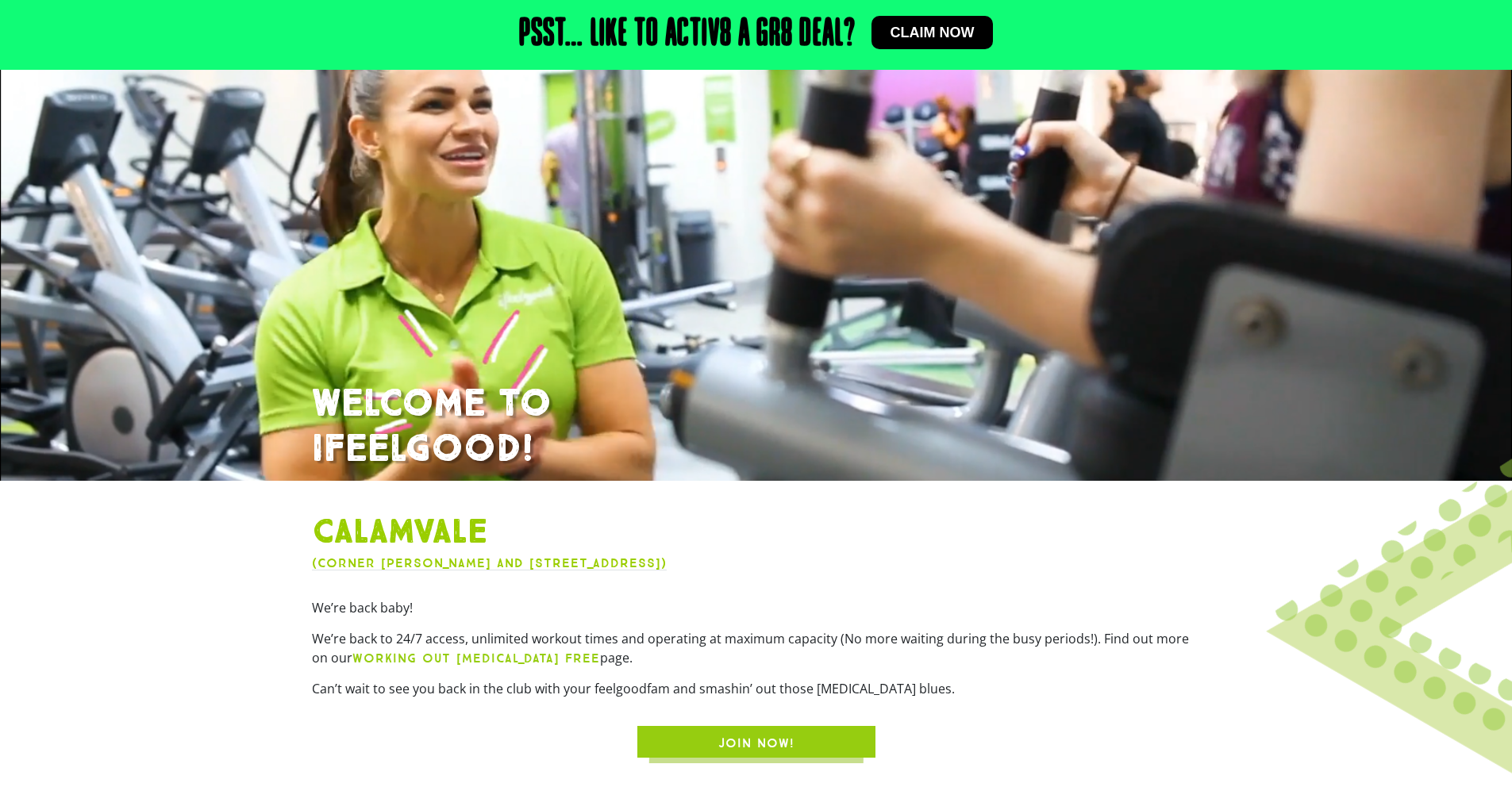
scroll to position [164, 0]
click at [922, 42] on link "Claim now" at bounding box center [932, 32] width 122 height 33
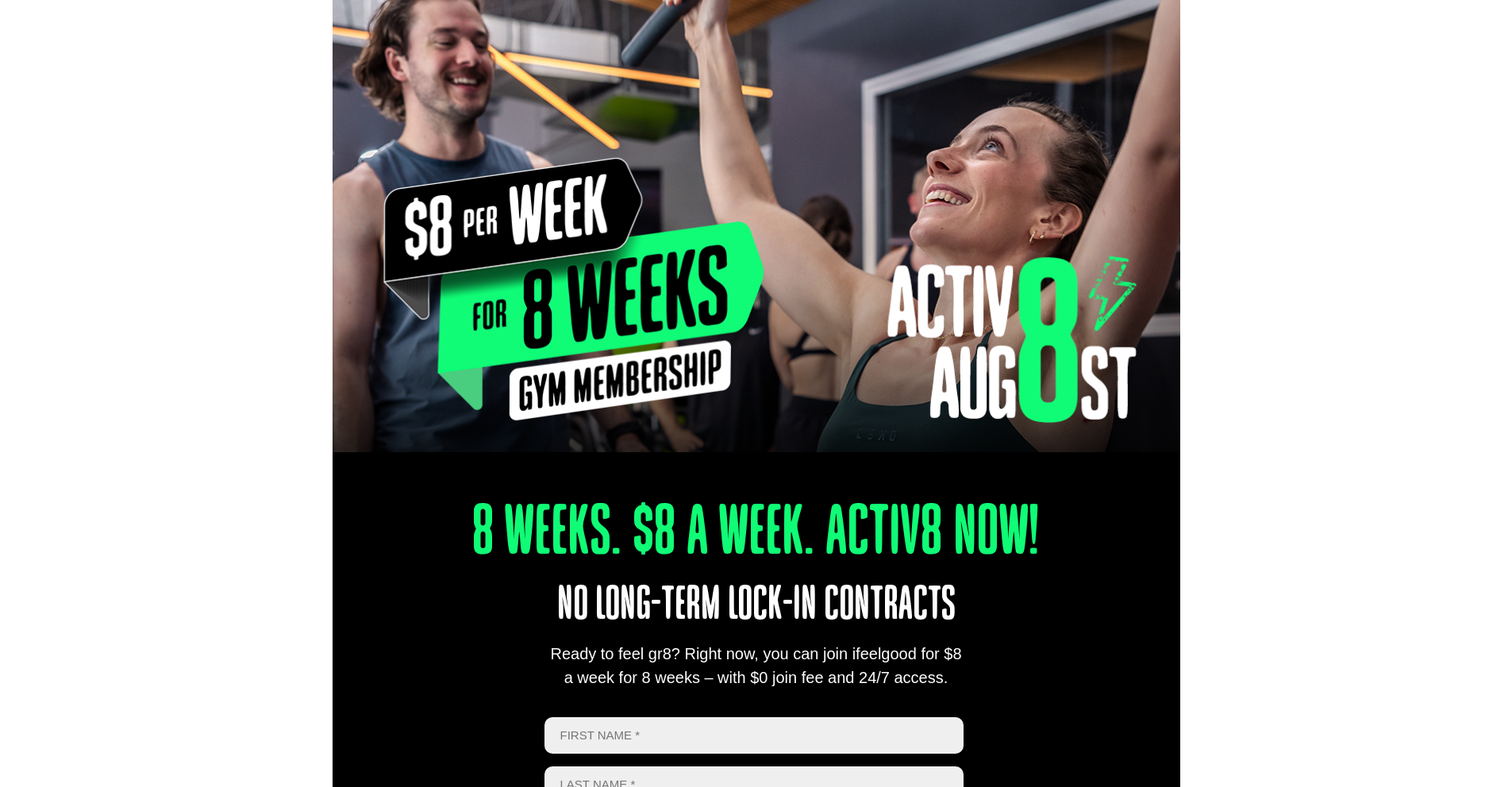
scroll to position [423, 0]
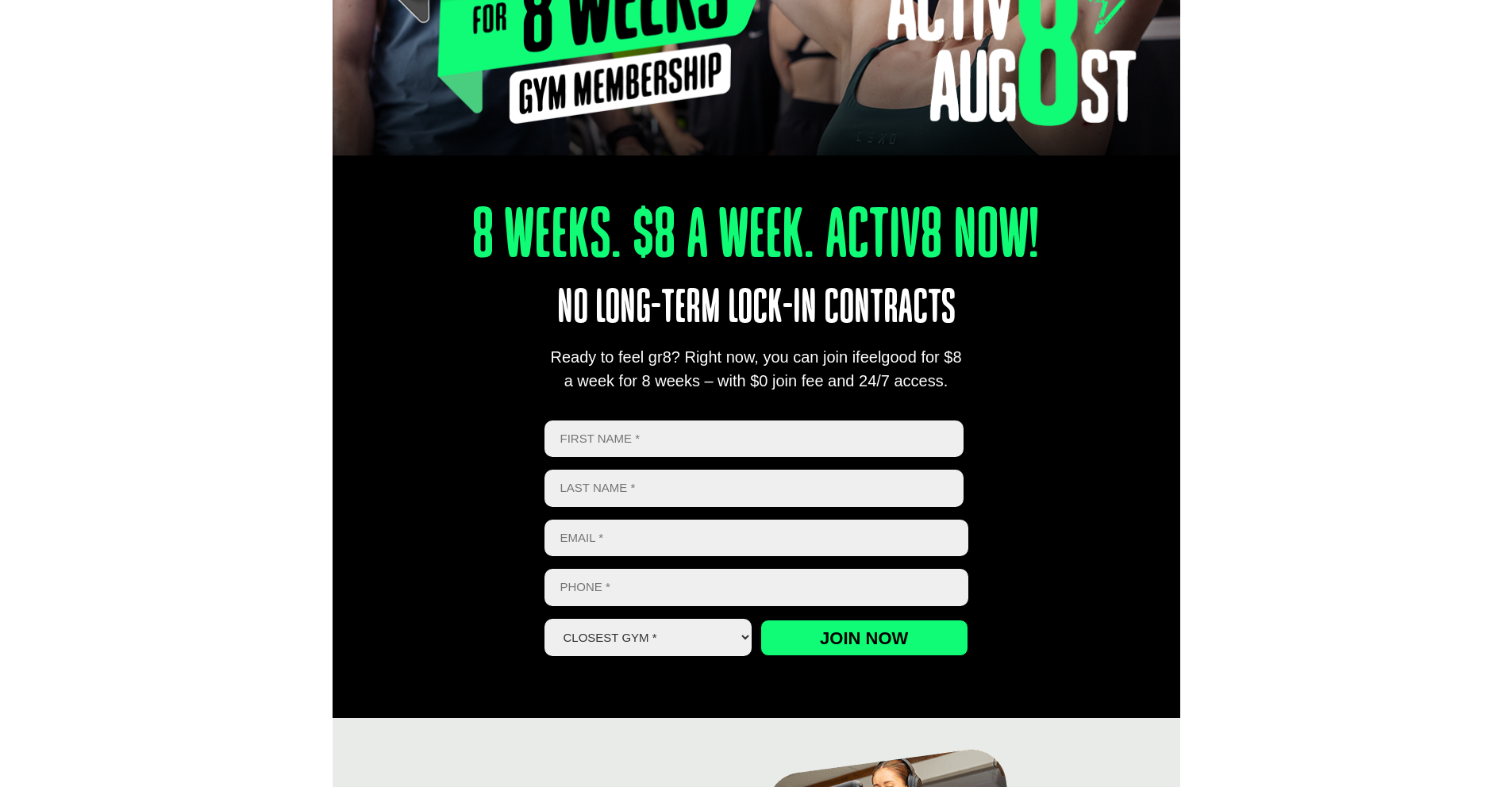
drag, startPoint x: 942, startPoint y: 374, endPoint x: 475, endPoint y: 234, distance: 487.5
click at [475, 234] on div "8 Weeks. $8 A Week. Activ8 Now! No long-term lock-in contracts Ready to feel gr…" at bounding box center [756, 412] width 847 height 610
click at [1018, 392] on div "8 Weeks. $8 A Week. Activ8 Now! No long-term lock-in contracts Ready to feel gr…" at bounding box center [756, 412] width 847 height 610
click at [964, 396] on div "8 Weeks. $8 A Week. Activ8 Now! No long-term lock-in contracts Ready to feel gr…" at bounding box center [756, 412] width 847 height 610
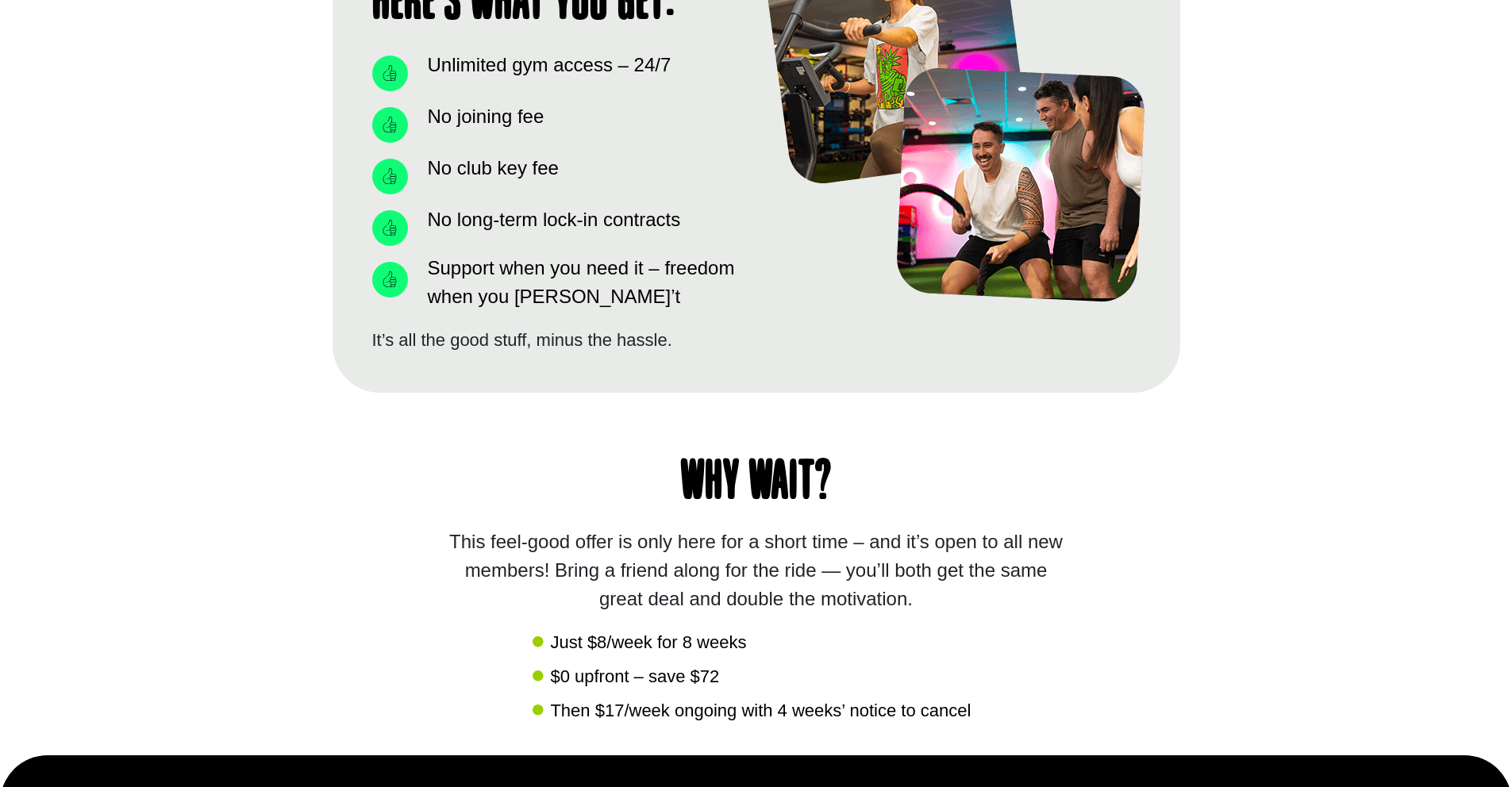
scroll to position [1375, 0]
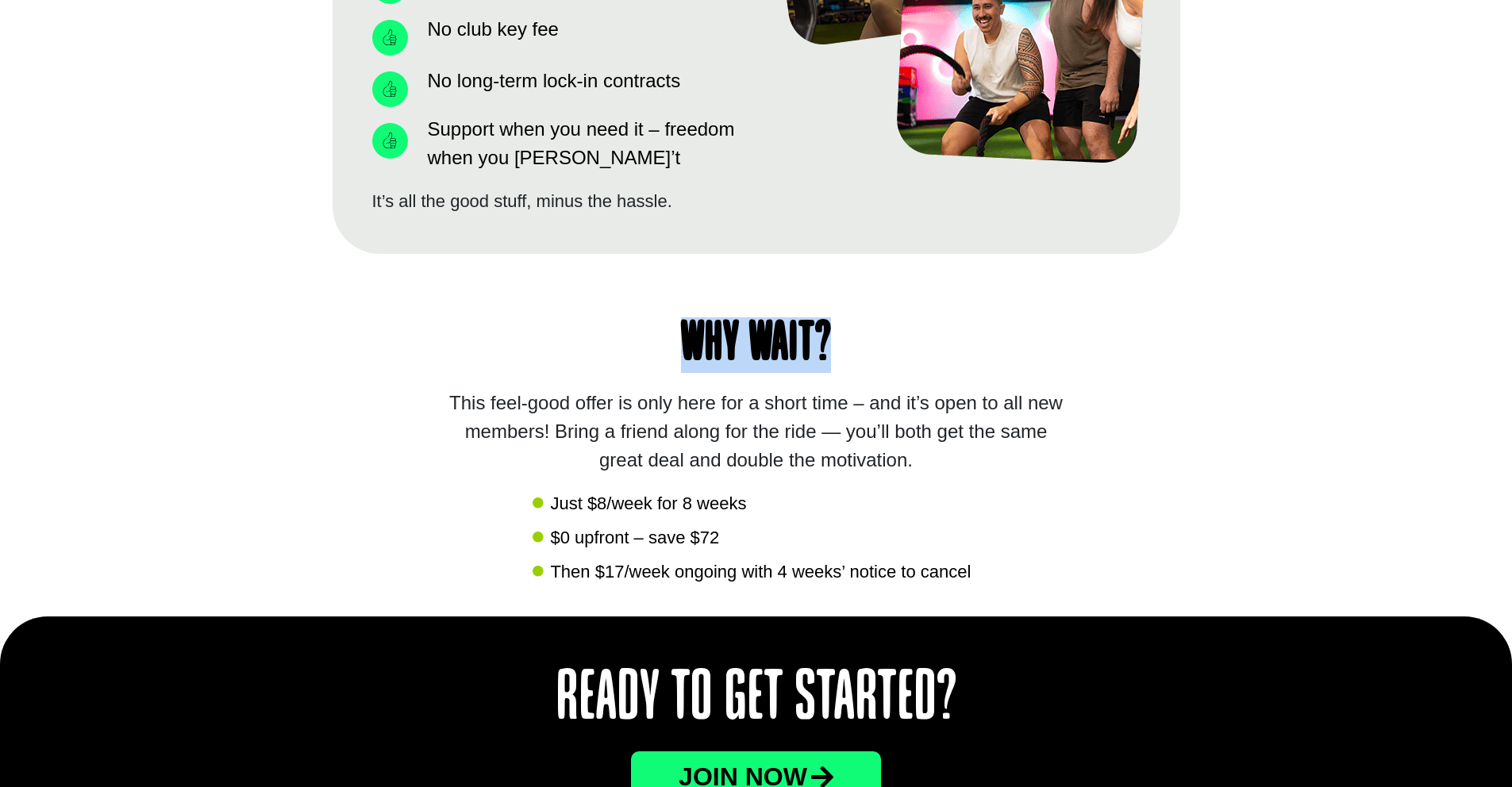
drag, startPoint x: 682, startPoint y: 334, endPoint x: 1042, endPoint y: 308, distance: 360.9
click at [1004, 358] on h1 "Why wait?" at bounding box center [756, 345] width 784 height 55
click at [1171, 360] on div "Why wait? This feel-good offer is only here for a short time – and it’s open to…" at bounding box center [756, 435] width 847 height 363
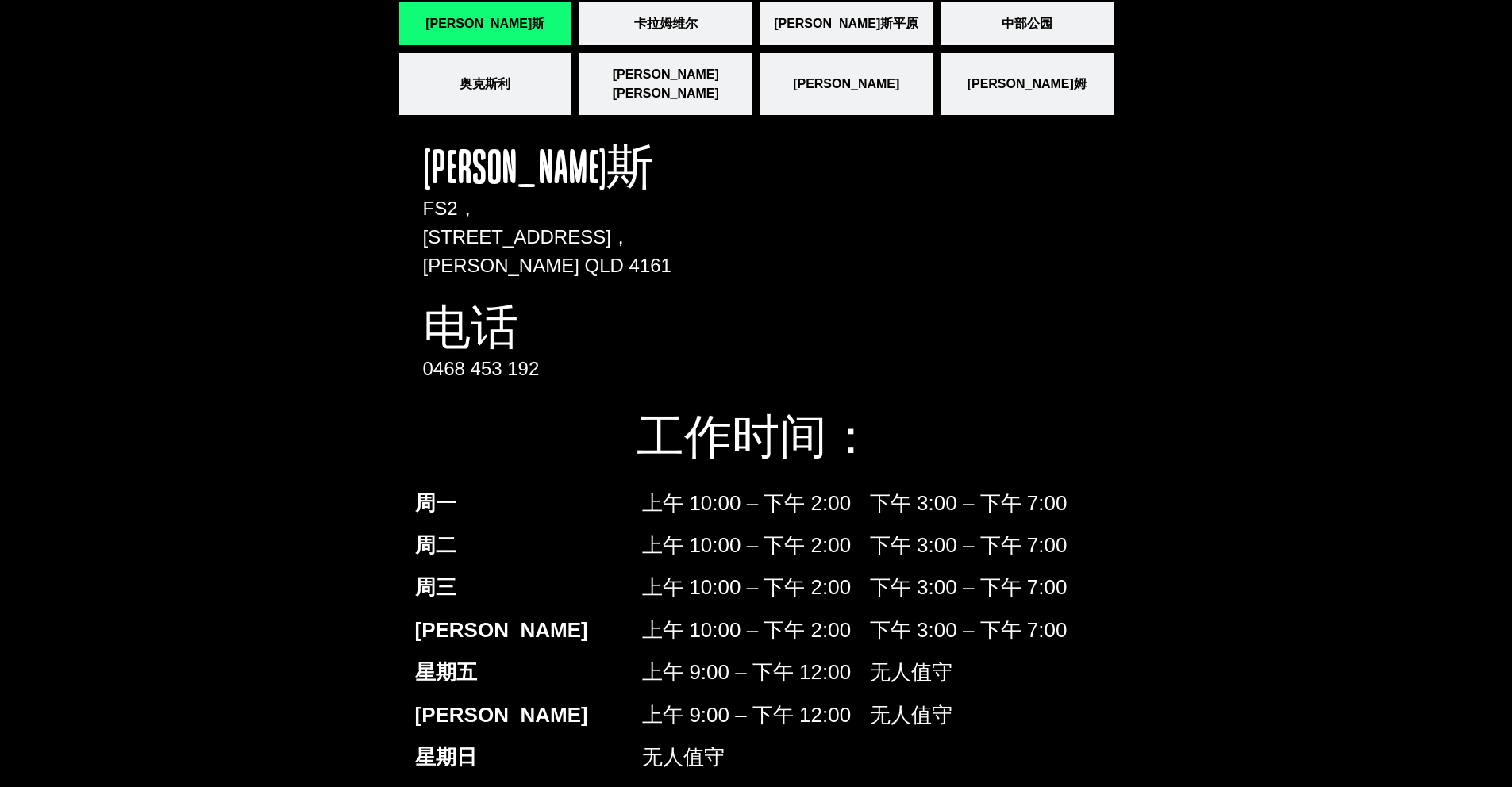
scroll to position [2328, 0]
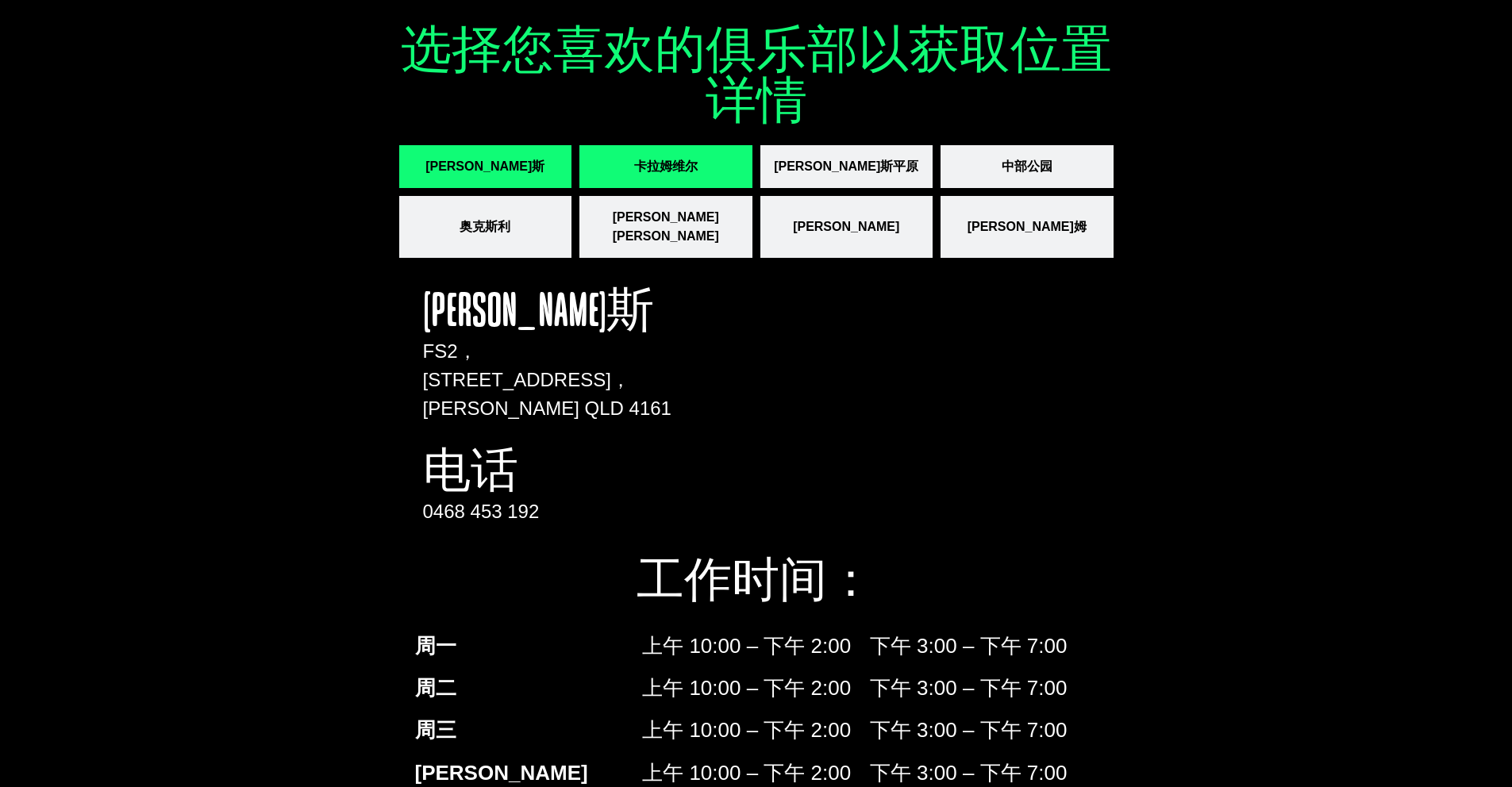
click at [715, 178] on button "卡拉姆维尔" at bounding box center [666, 166] width 173 height 42
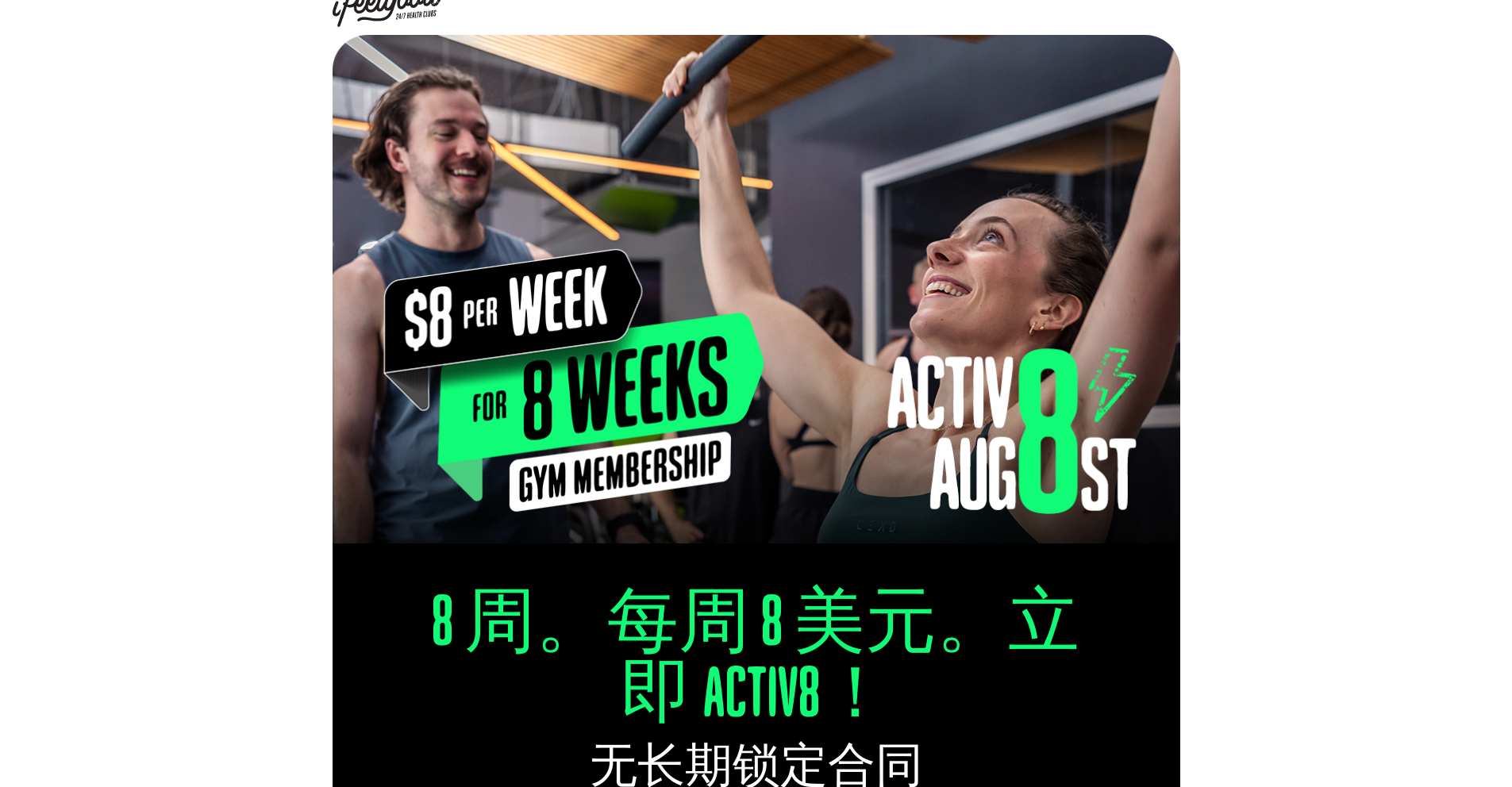
scroll to position [0, 0]
